Goal: Task Accomplishment & Management: Manage account settings

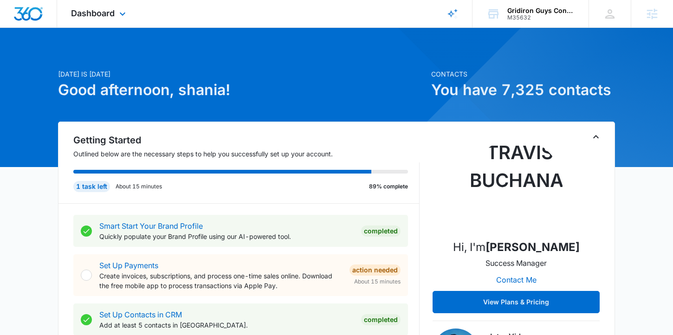
click at [106, 19] on div "Dashboard Apps Reputation Websites Forms CRM Email Social POS Content Ads Intel…" at bounding box center [99, 13] width 85 height 27
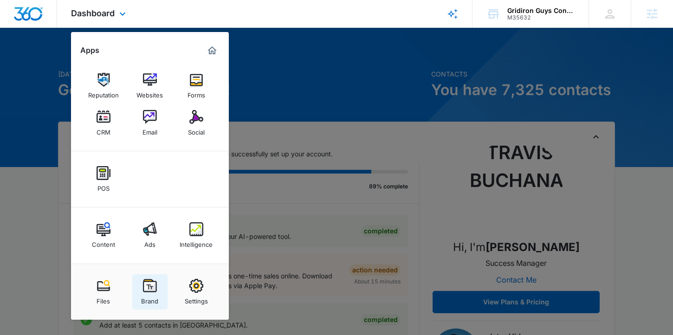
click at [141, 300] on div "Brand" at bounding box center [149, 299] width 17 height 12
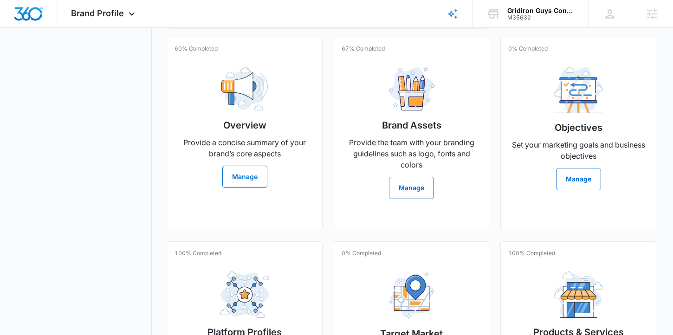
scroll to position [230, 0]
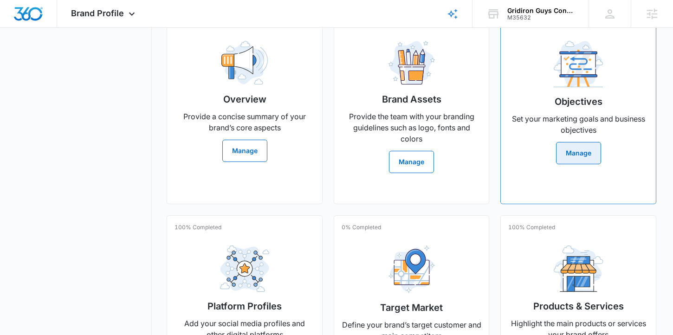
click at [525, 133] on p "Set your marketing goals and business objectives" at bounding box center [578, 124] width 140 height 22
